Goal: Task Accomplishment & Management: Manage account settings

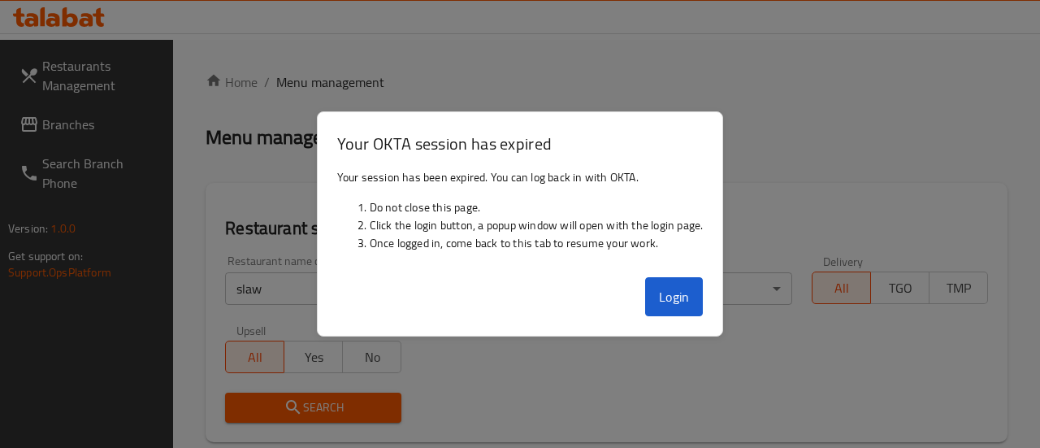
scroll to position [512, 0]
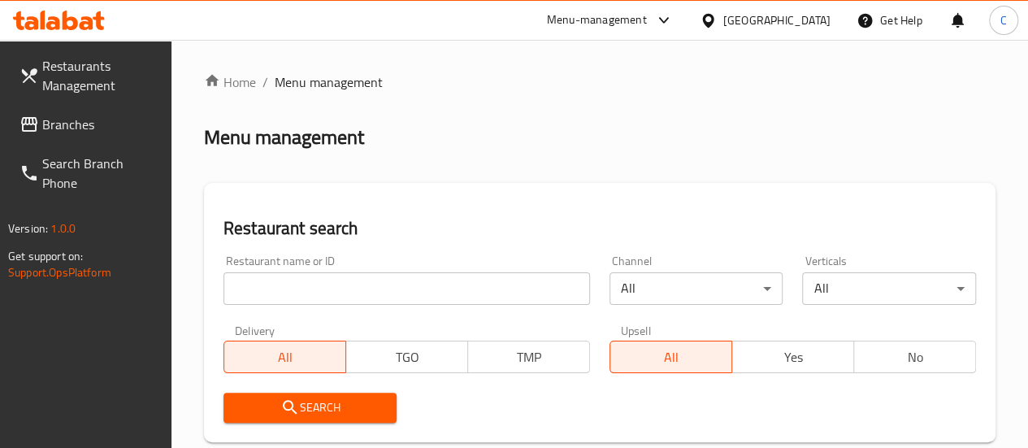
click at [337, 302] on input "search" at bounding box center [406, 288] width 367 height 33
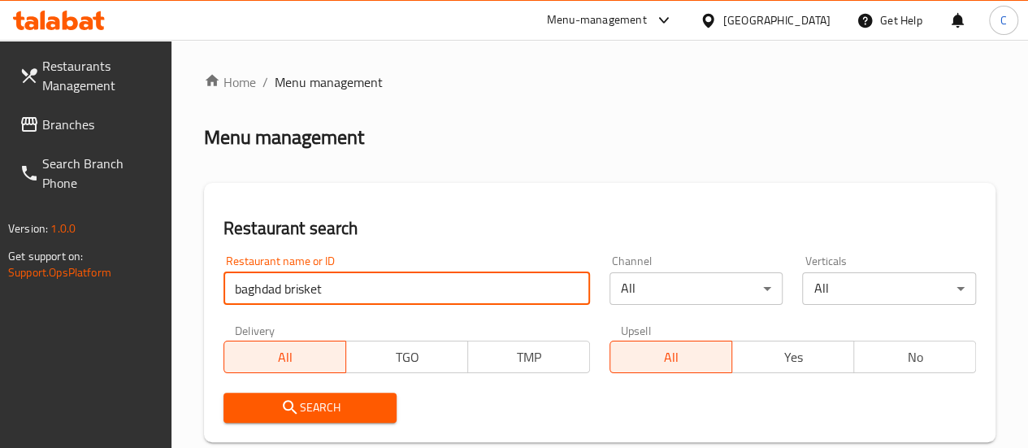
type input "baghdad brisket"
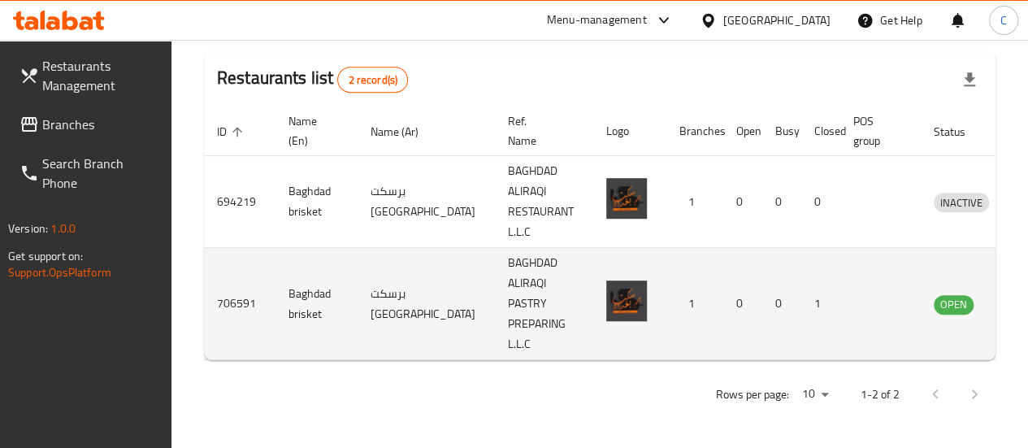
scroll to position [422, 0]
click at [1022, 298] on icon "enhanced table" at bounding box center [1032, 304] width 20 height 20
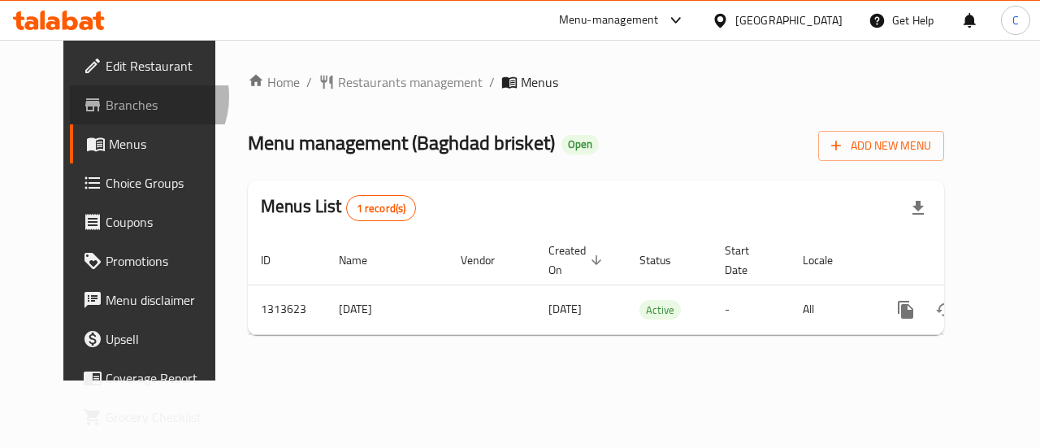
click at [106, 97] on span "Branches" at bounding box center [165, 105] width 119 height 20
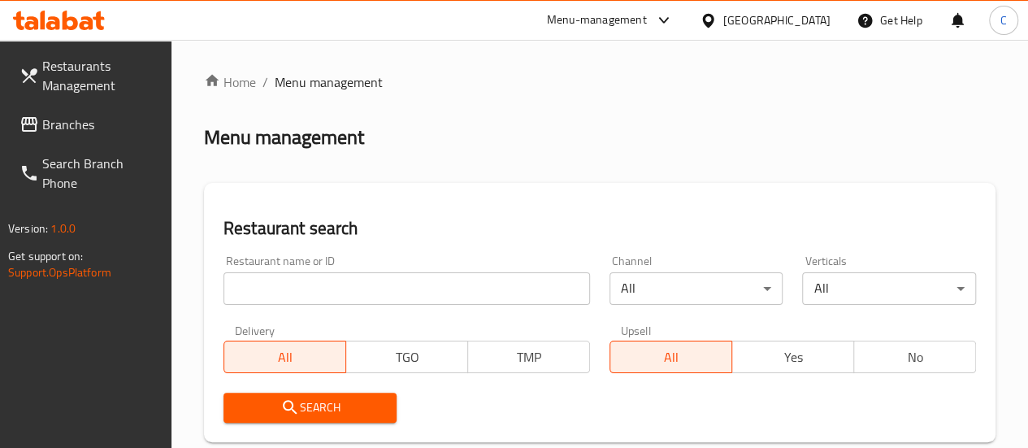
click at [340, 285] on input "search" at bounding box center [406, 288] width 367 height 33
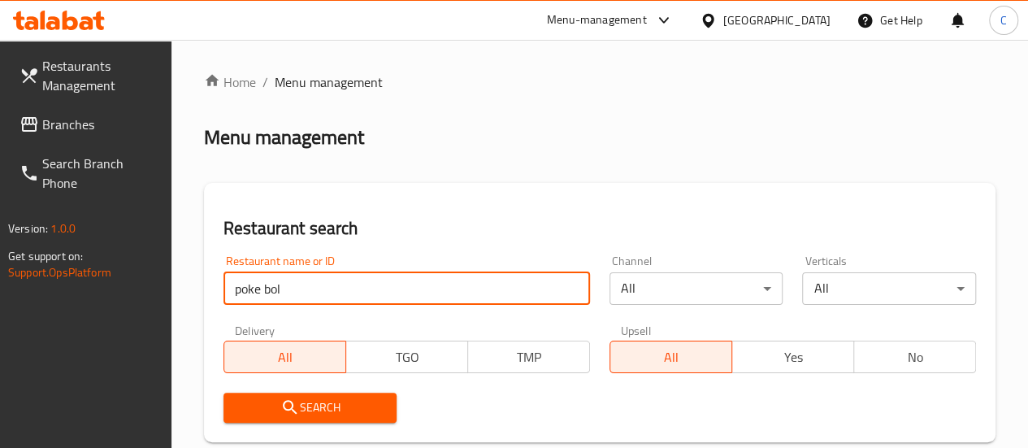
type input "poke bol"
click button "Search" at bounding box center [310, 408] width 174 height 30
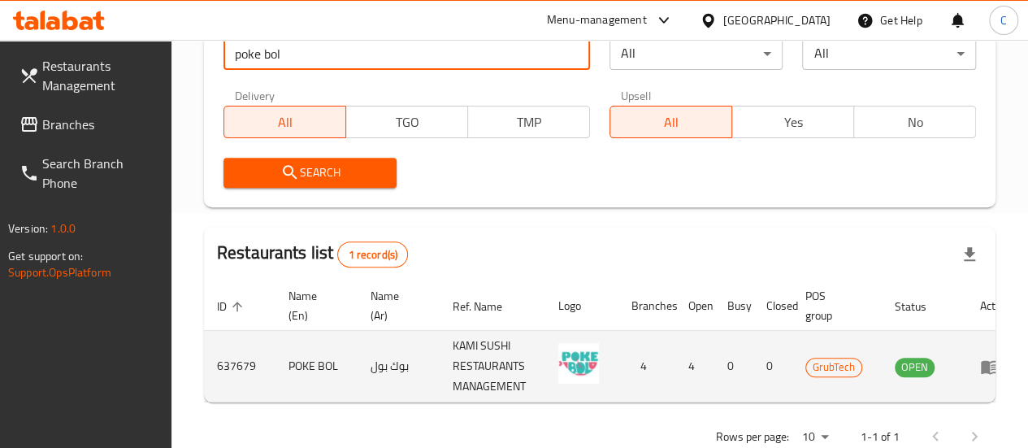
scroll to position [289, 0]
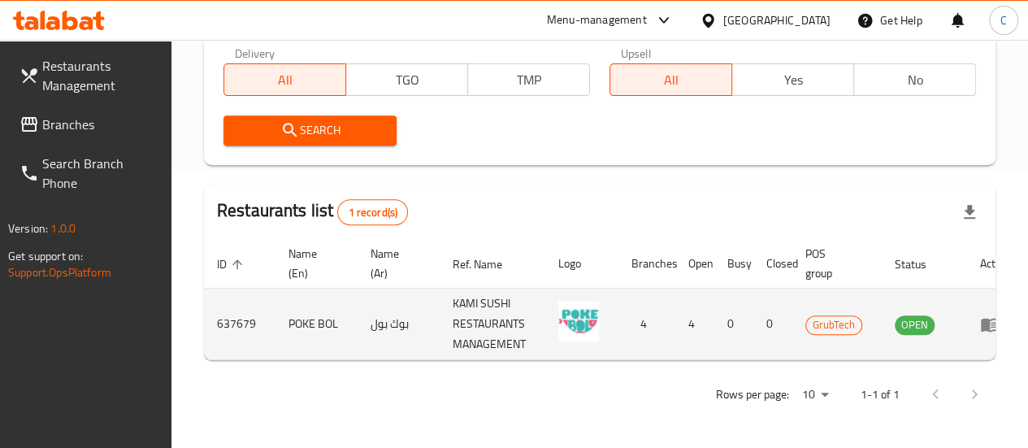
click at [236, 314] on td "637679" at bounding box center [240, 325] width 72 height 72
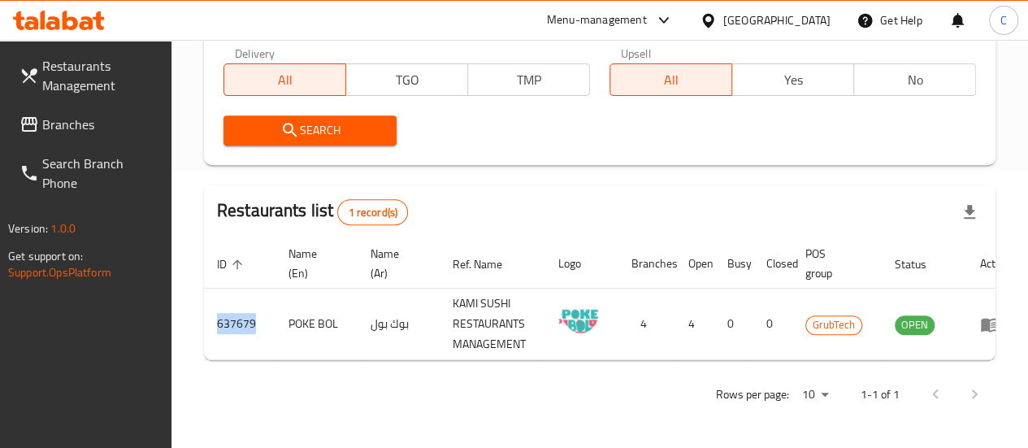
copy td "637679"
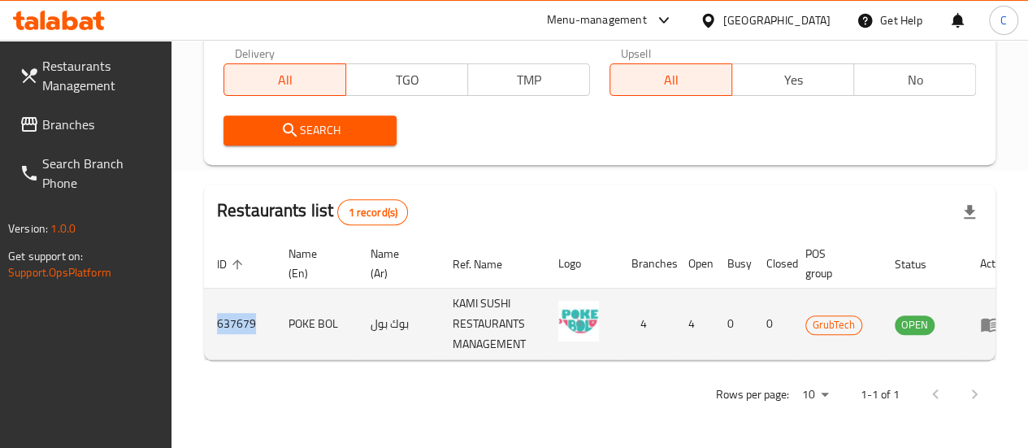
copy td "637679"
